Goal: Information Seeking & Learning: Check status

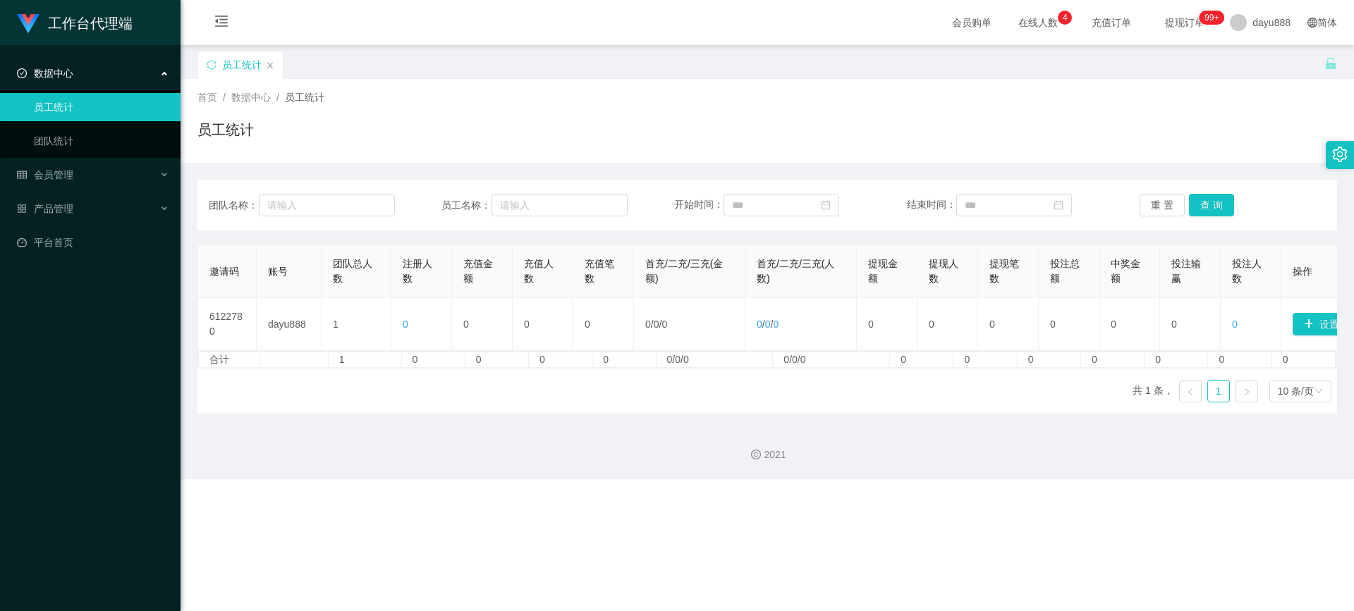
click at [121, 111] on link "员工统计" at bounding box center [101, 107] width 135 height 28
click at [82, 211] on div "产品管理" at bounding box center [90, 209] width 180 height 28
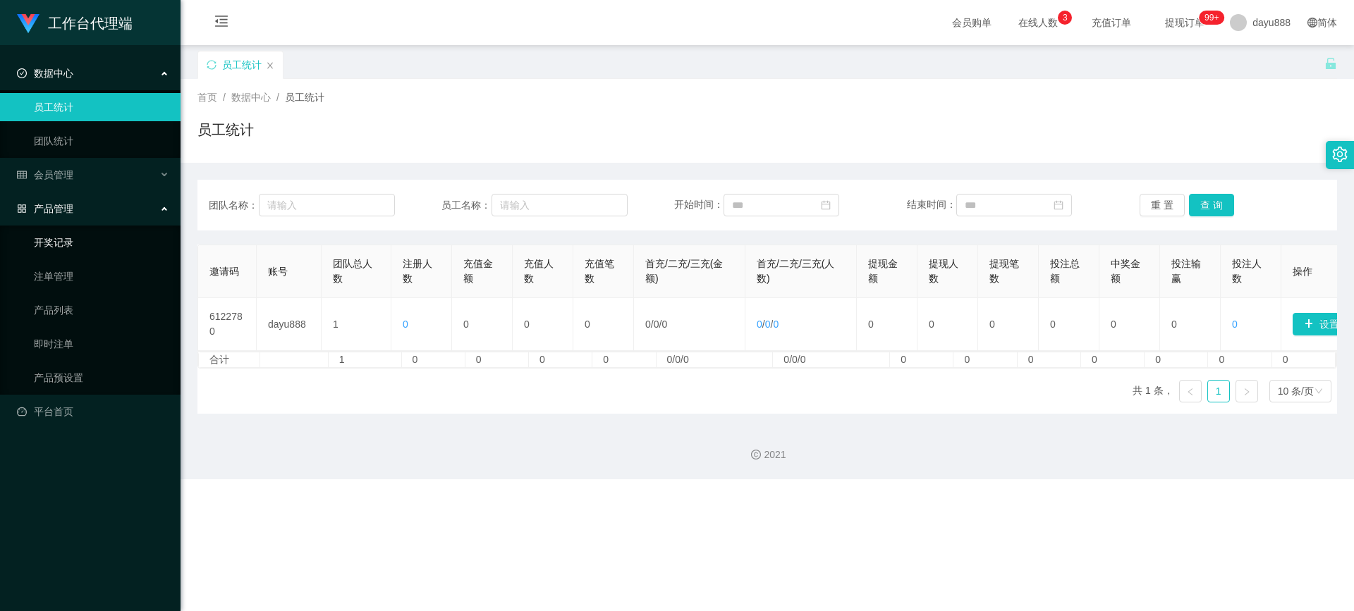
click at [102, 244] on link "开奖记录" at bounding box center [101, 242] width 135 height 28
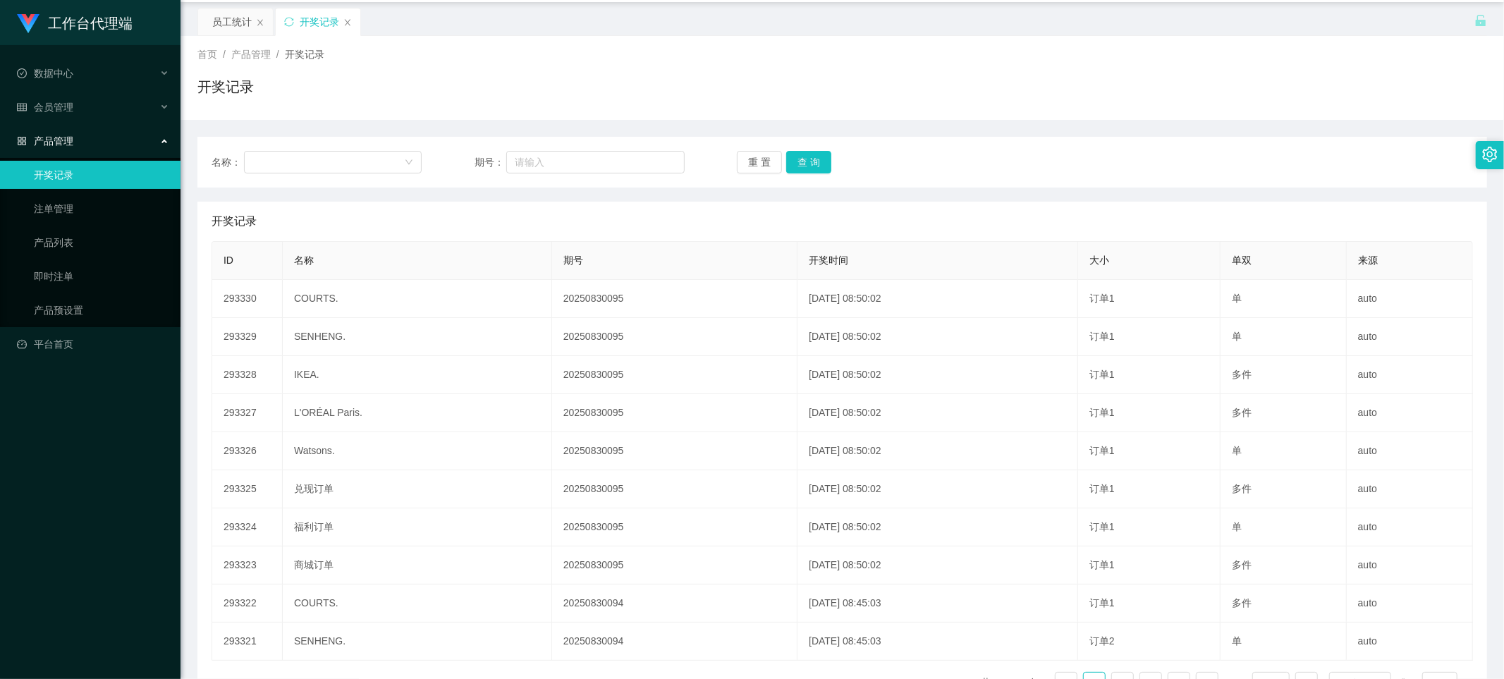
scroll to position [135, 0]
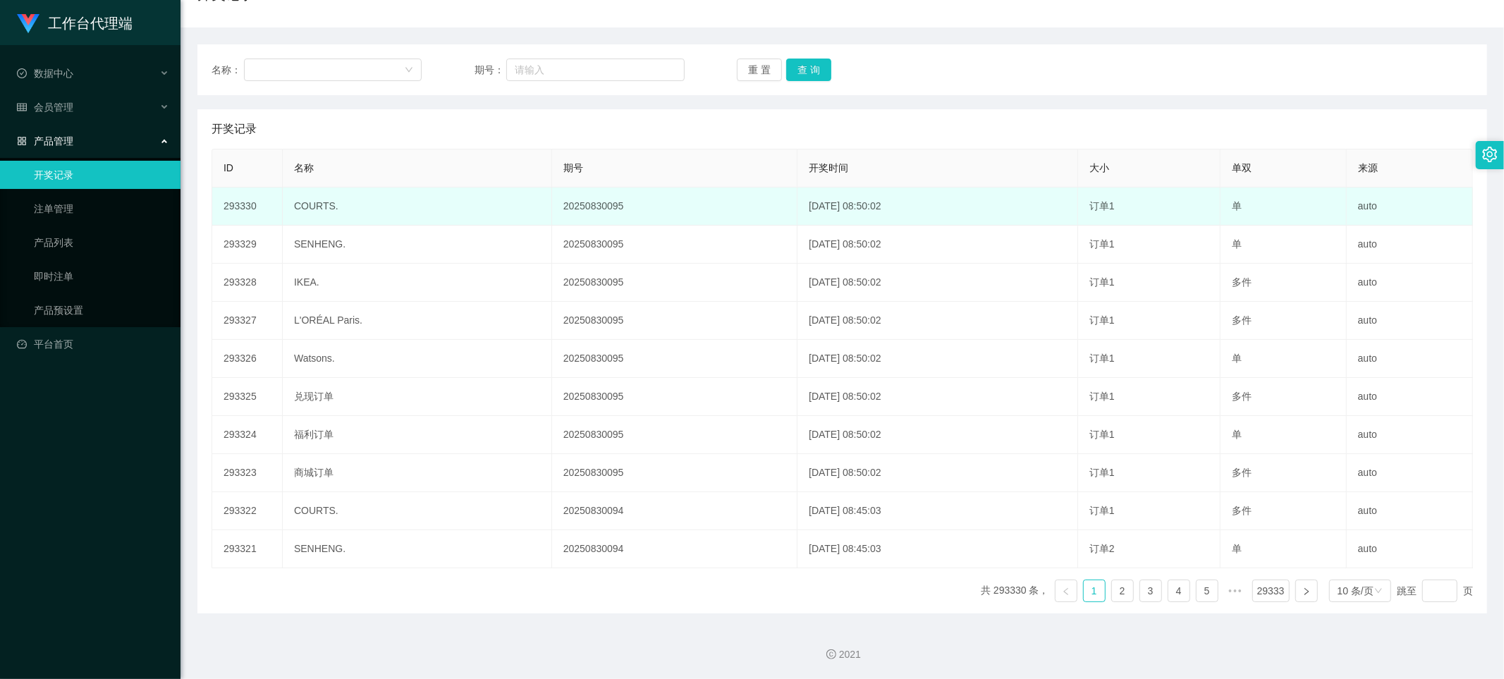
click at [744, 201] on span "订单1" at bounding box center [1101, 205] width 25 height 11
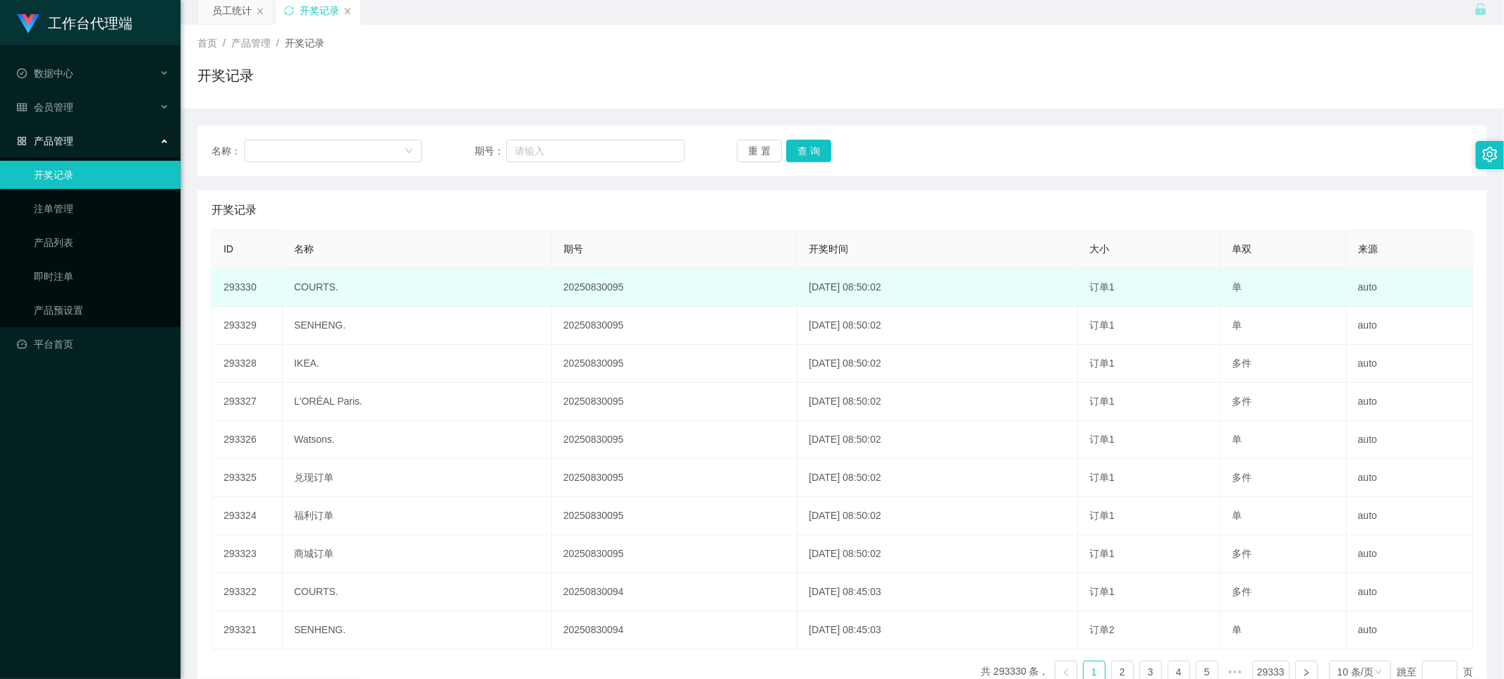
scroll to position [0, 0]
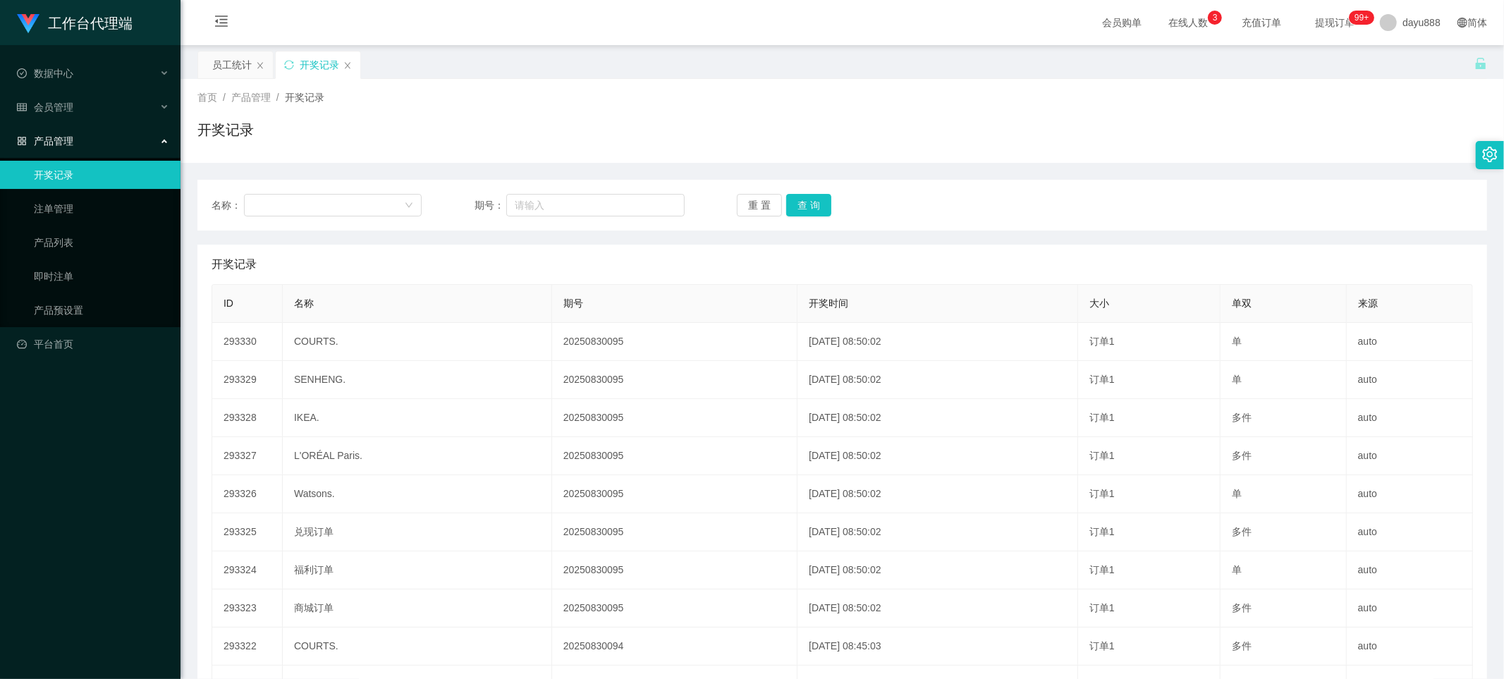
click at [153, 145] on div "产品管理" at bounding box center [90, 141] width 180 height 28
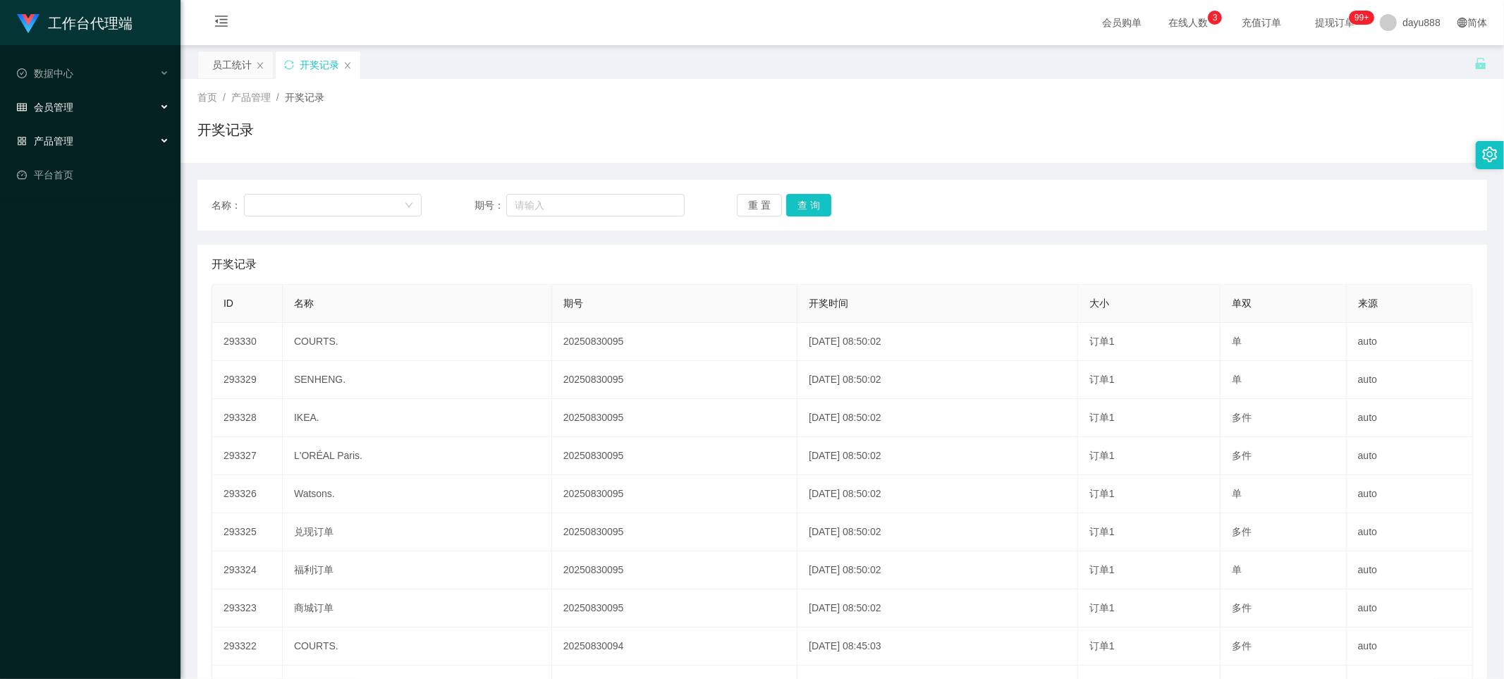
click at [159, 110] on div "会员管理" at bounding box center [90, 107] width 180 height 28
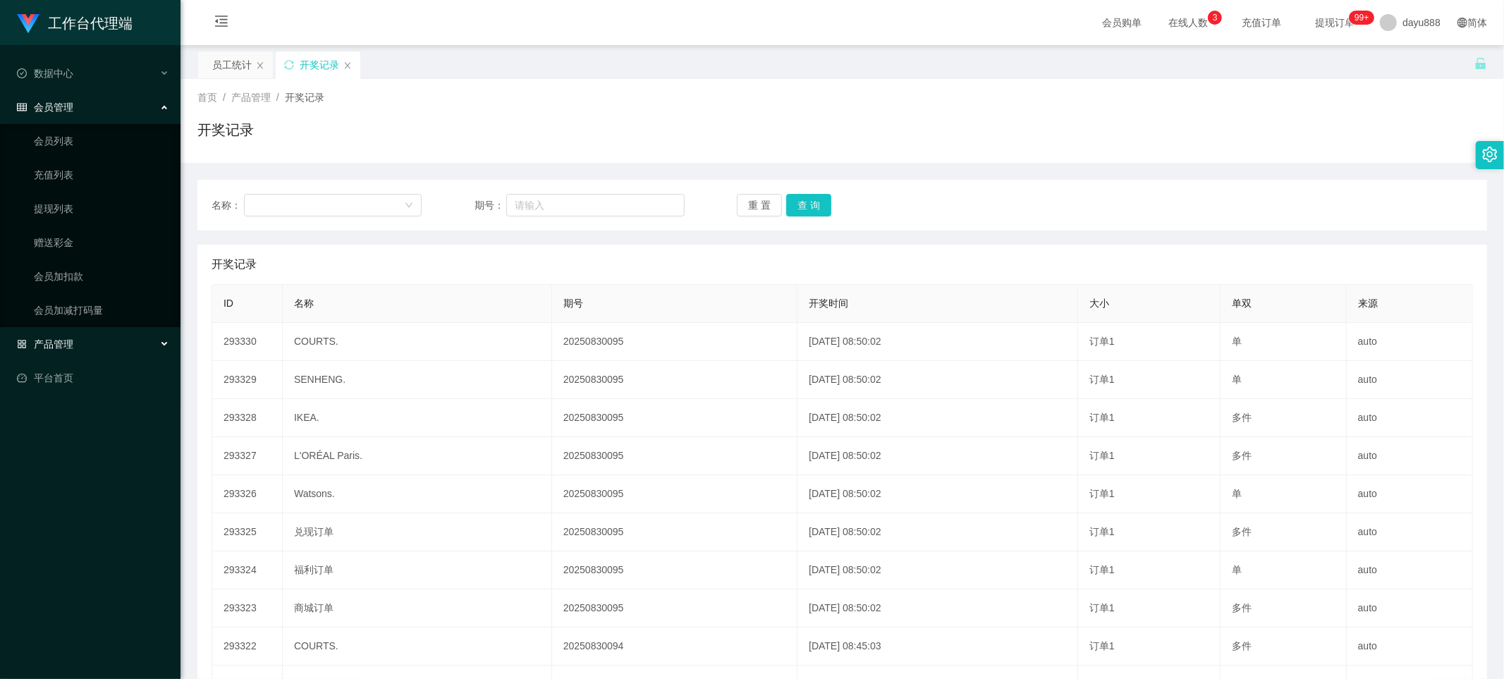
click at [169, 109] on div "会员管理" at bounding box center [90, 107] width 180 height 28
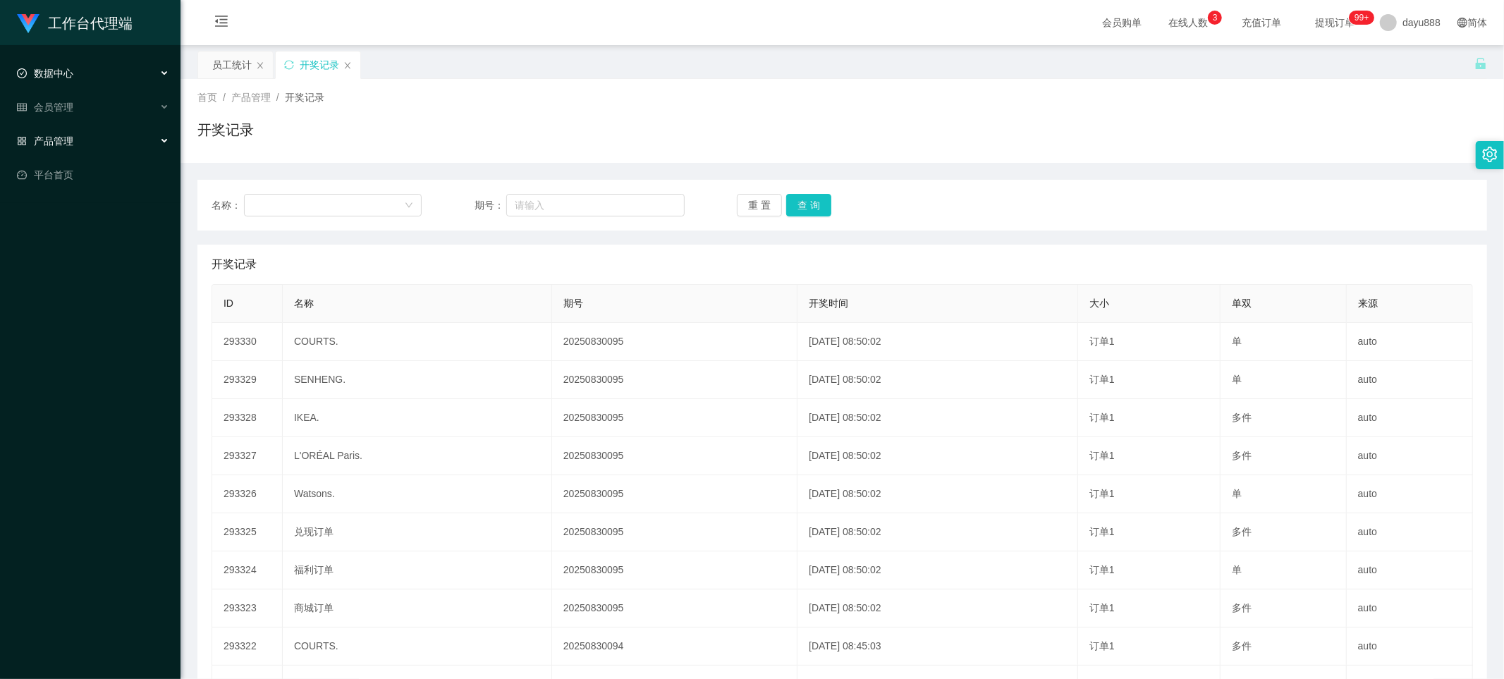
click at [164, 73] on icon at bounding box center [165, 73] width 7 height 0
click at [164, 74] on div "数据中心" at bounding box center [90, 73] width 180 height 28
click at [156, 138] on div "产品管理" at bounding box center [90, 141] width 180 height 28
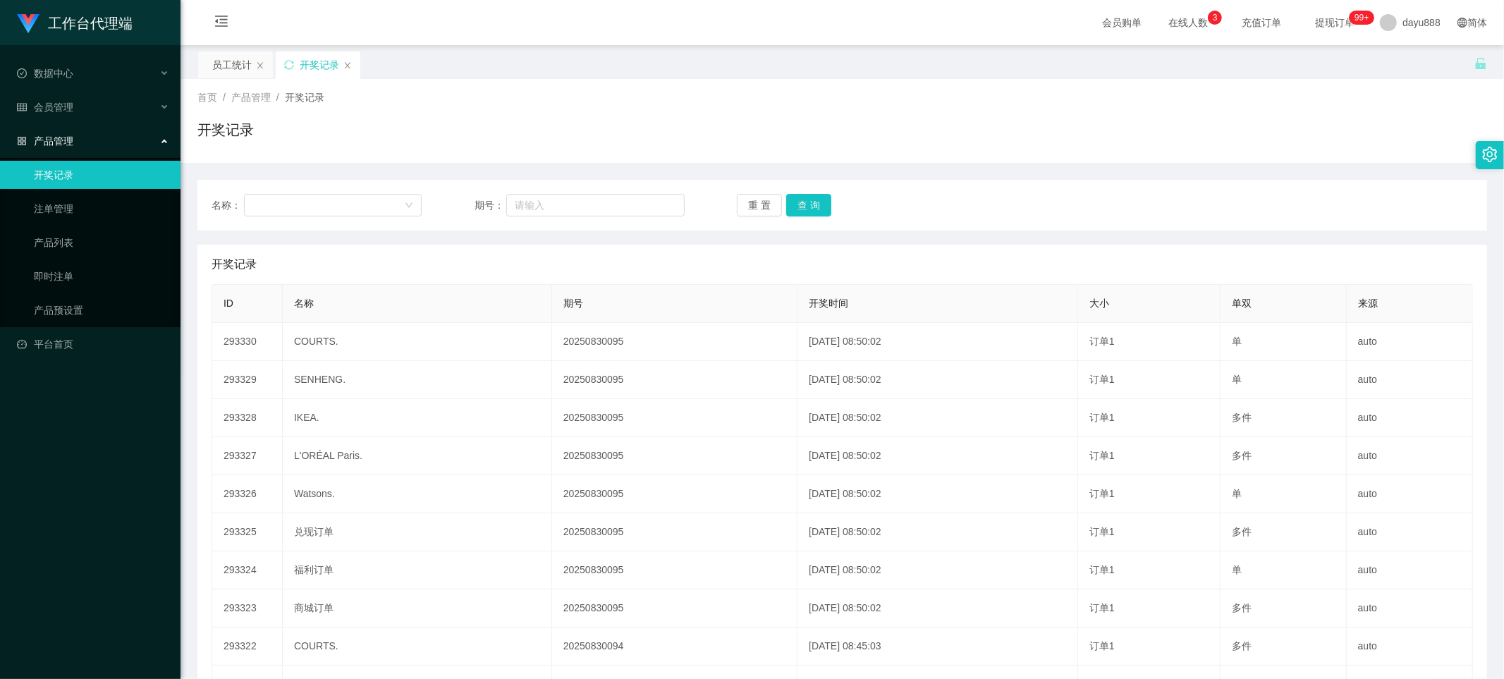
click at [156, 138] on div "产品管理" at bounding box center [90, 141] width 180 height 28
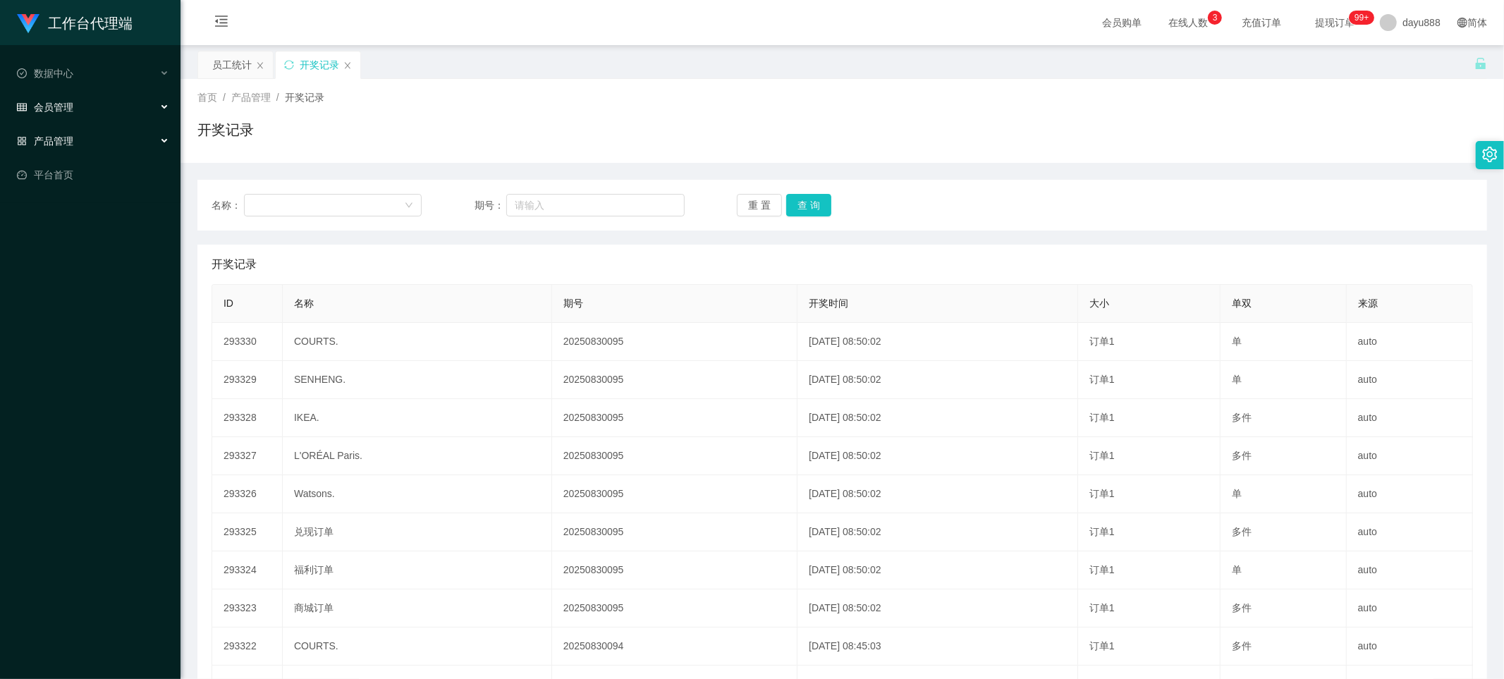
click at [159, 109] on div "会员管理" at bounding box center [90, 107] width 180 height 28
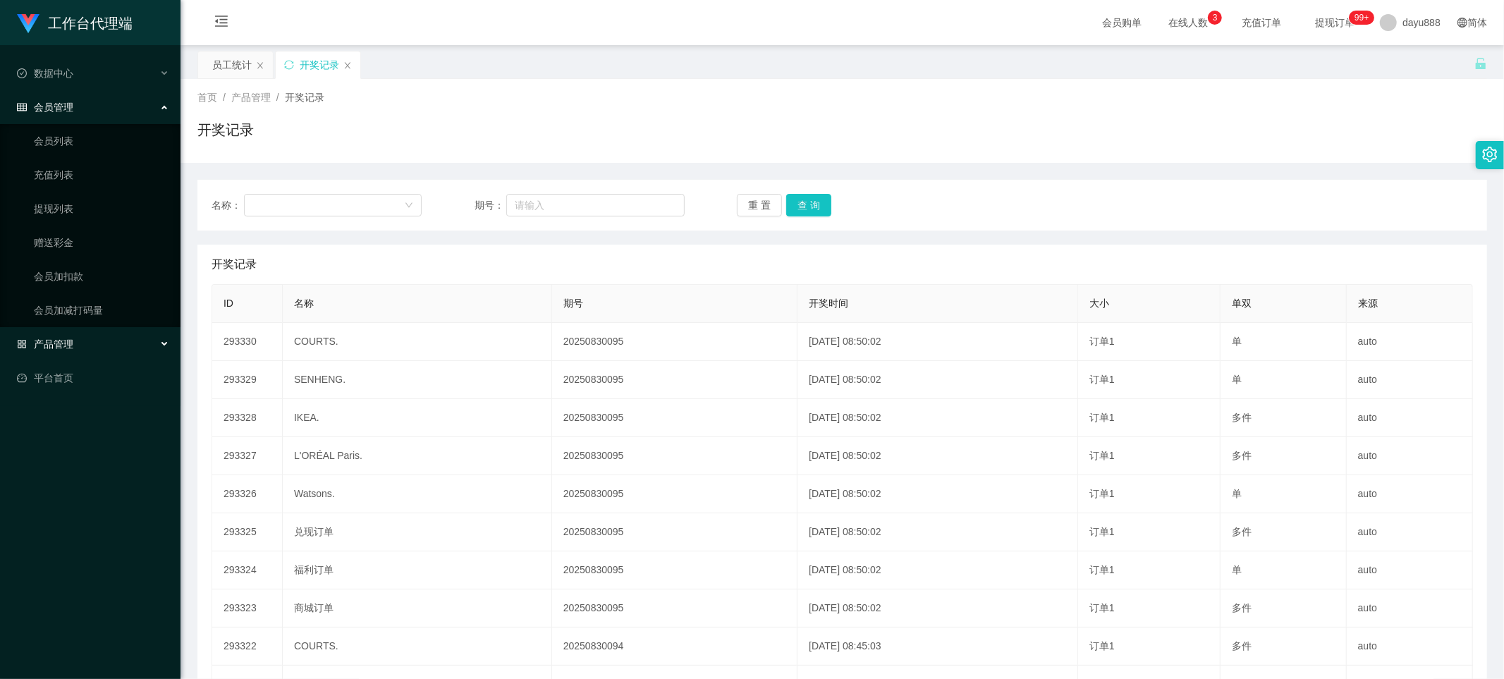
click at [159, 109] on div "会员管理" at bounding box center [90, 107] width 180 height 28
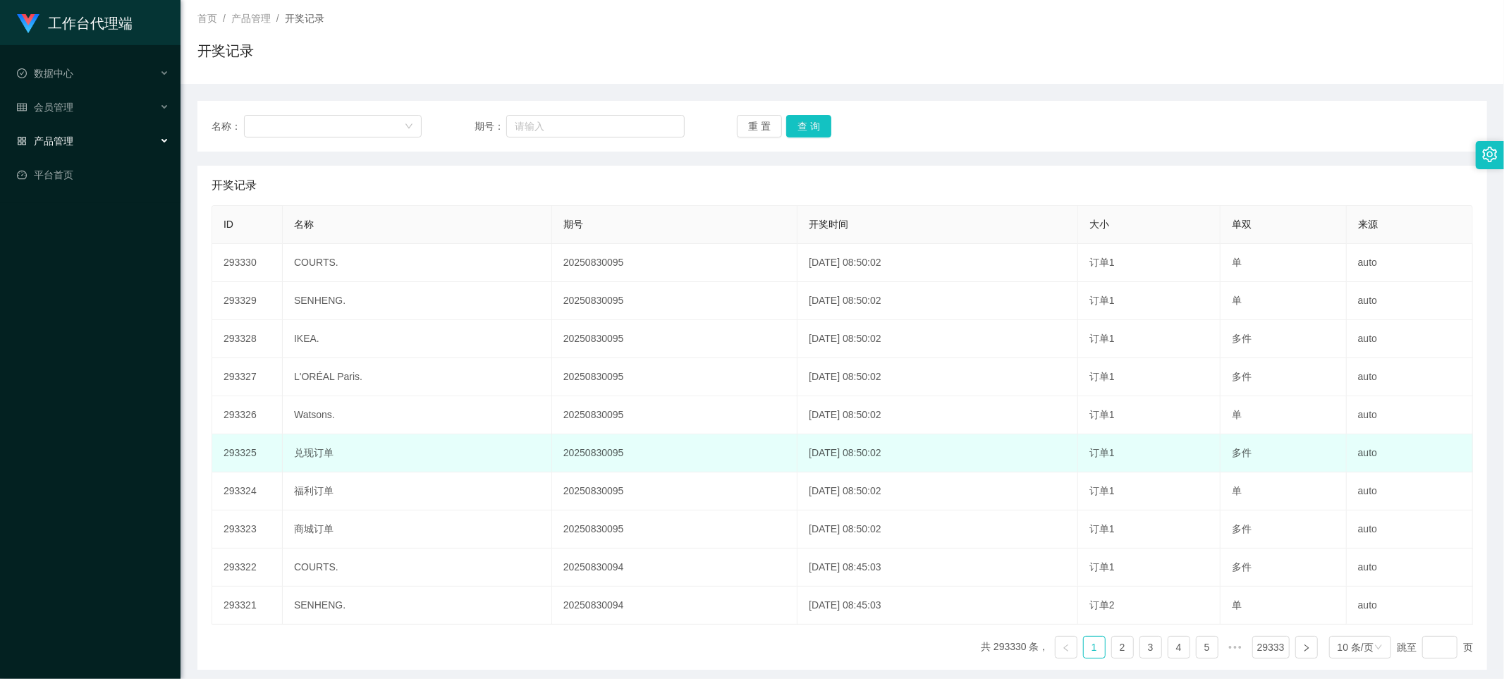
scroll to position [135, 0]
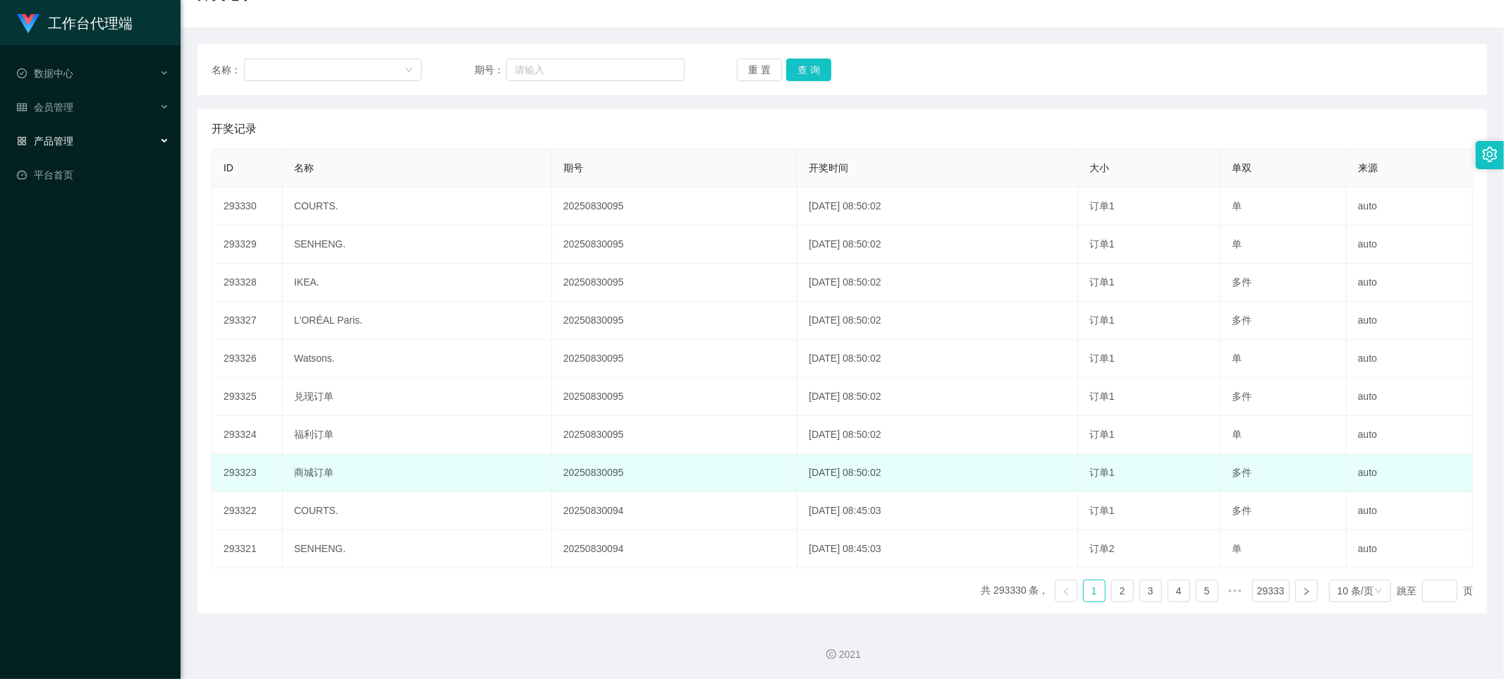
click at [744, 415] on td "订单1" at bounding box center [1149, 473] width 142 height 38
